Goal: Transaction & Acquisition: Purchase product/service

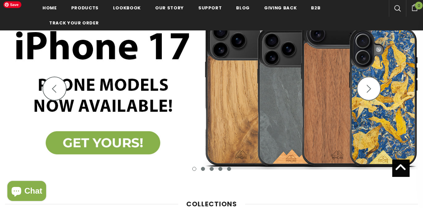
scroll to position [110, 0]
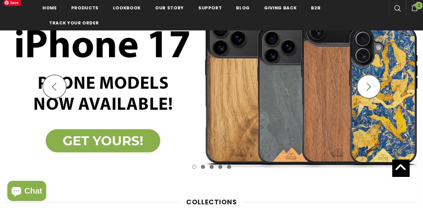
click at [120, 139] on img at bounding box center [211, 90] width 423 height 185
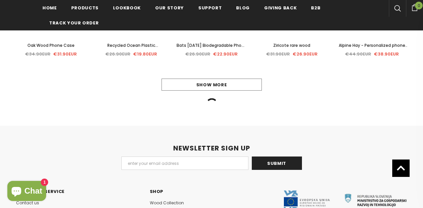
scroll to position [452, 0]
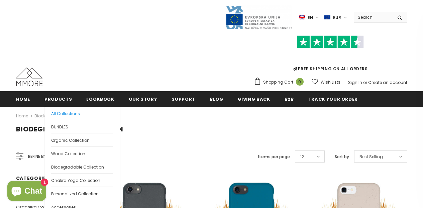
click at [66, 114] on span "All Collections" at bounding box center [65, 114] width 29 height 6
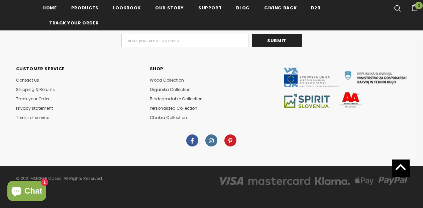
scroll to position [536, 0]
